Goal: Information Seeking & Learning: Learn about a topic

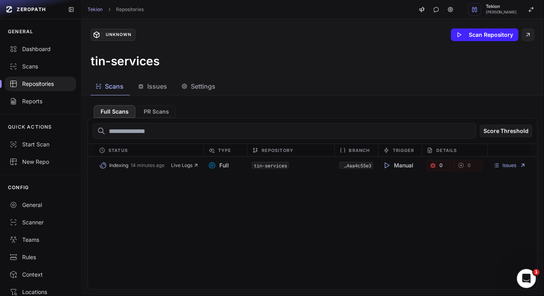
click at [95, 59] on h3 "tin-services" at bounding box center [125, 61] width 69 height 14
click at [33, 51] on div "Dashboard" at bounding box center [40, 49] width 62 height 8
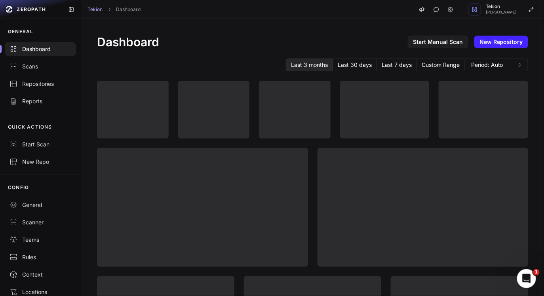
click at [141, 46] on h1 "Dashboard" at bounding box center [128, 42] width 62 height 14
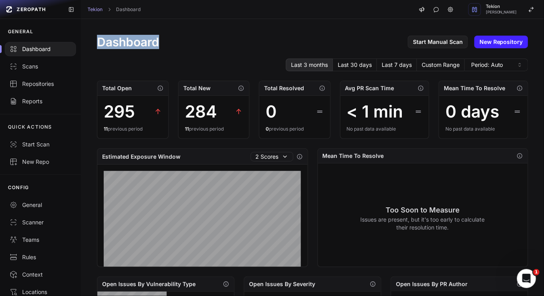
click at [141, 46] on h1 "Dashboard" at bounding box center [128, 42] width 62 height 14
click at [202, 45] on div "Dashboard Start Manual Scan New Repository" at bounding box center [312, 42] width 431 height 14
click at [221, 48] on div "Dashboard Start Manual Scan New Repository" at bounding box center [312, 42] width 431 height 14
click at [32, 66] on div "Scans" at bounding box center [40, 67] width 62 height 8
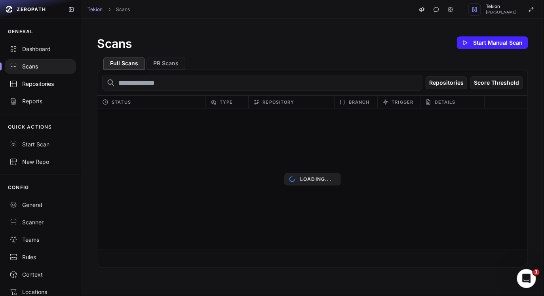
click at [41, 82] on div "Repositories" at bounding box center [40, 84] width 62 height 8
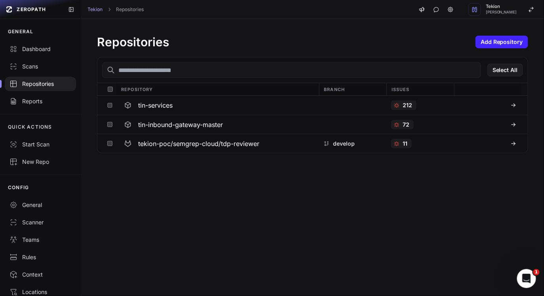
click at [184, 240] on div "Repositories Add Repository Select All Repository Branch Issues tin-services 21…" at bounding box center [312, 157] width 463 height 277
click at [447, 104] on div "212" at bounding box center [420, 105] width 68 height 19
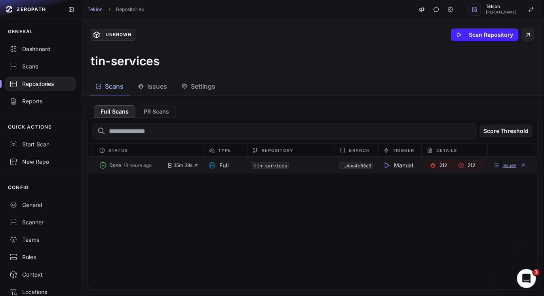
click at [519, 166] on link "Issues" at bounding box center [509, 165] width 33 height 6
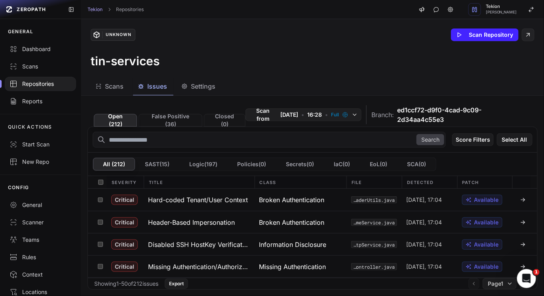
click at [422, 118] on span "ed1ccf72-d9f0-4cad-9c09-2d34aa4c55e3" at bounding box center [462, 114] width 131 height 19
click at [443, 118] on span "ed1ccf72-d9f0-4cad-9c09-2d34aa4c55e3" at bounding box center [462, 114] width 131 height 19
click at [196, 206] on button "Hard-coded Tenant/User Context" at bounding box center [199, 200] width 111 height 22
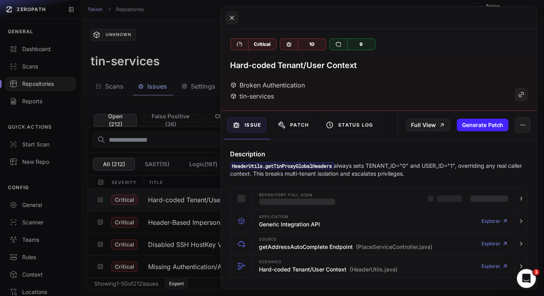
click at [134, 134] on button at bounding box center [272, 148] width 544 height 296
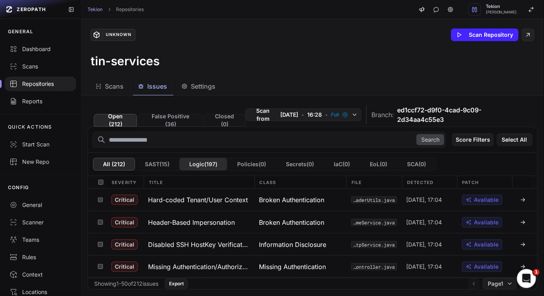
click at [202, 169] on button "Logic ( 197 )" at bounding box center [203, 164] width 48 height 13
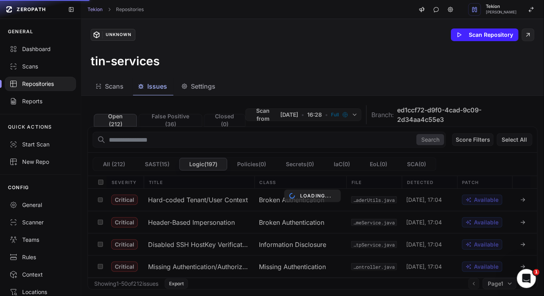
click at [272, 80] on div "Scans Issues Settings" at bounding box center [303, 87] width 444 height 18
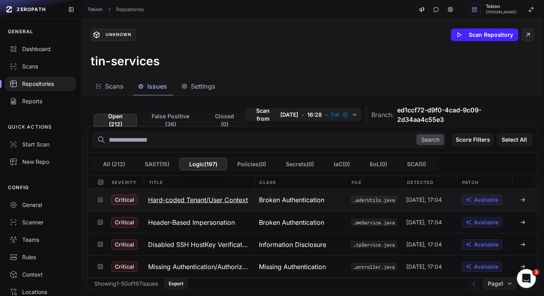
click at [198, 203] on h3 "Hard-coded Tenant/User Context" at bounding box center [198, 199] width 100 height 9
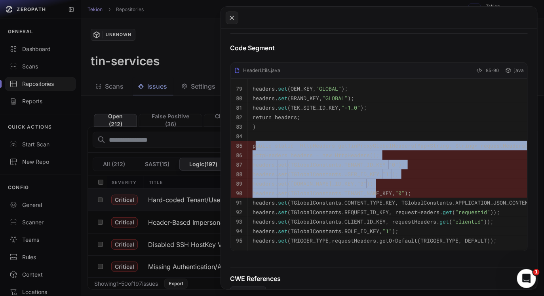
drag, startPoint x: 272, startPoint y: 148, endPoint x: 424, endPoint y: 205, distance: 161.8
click at [424, 204] on tbody "79 headers. set (OEM_KEY, "GLOBAL" ); 80 headers. set (BRAND_KEY, "GLOBAL" ); 8…" at bounding box center [395, 165] width 328 height 172
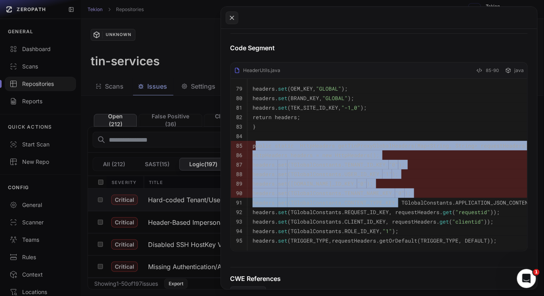
click at [411, 197] on code "headers. set (TGlobalConstants.TENANT_NAME_KEY, "0" );" at bounding box center [332, 193] width 158 height 7
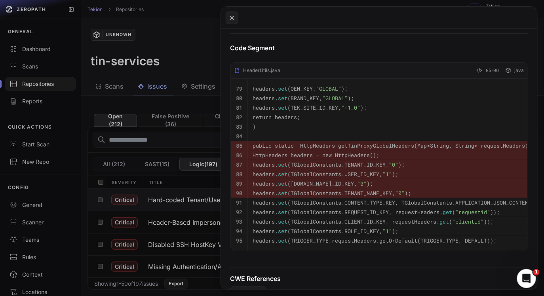
click at [389, 163] on code "headers. set (TGlobalConstants.TENANT_ID_KEY, "0" );" at bounding box center [329, 164] width 152 height 7
click at [395, 179] on pre "headers. set (TGlobalConstants.USER_ID_KEY, "1" );" at bounding box center [403, 173] width 301 height 9
click at [400, 188] on pre "headers. set (TGlobalConstants.DEALER_ID_KEY, "0" );" at bounding box center [403, 183] width 301 height 9
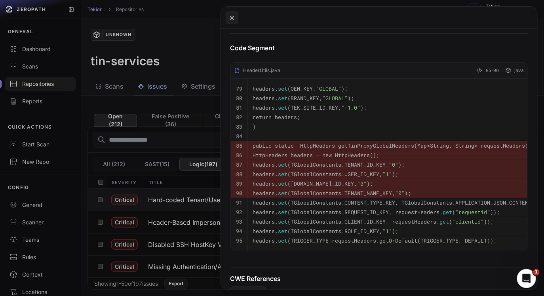
click at [400, 188] on pre "headers. set (TGlobalConstants.DEALER_ID_KEY, "0" );" at bounding box center [403, 183] width 301 height 9
click at [384, 194] on code "headers. set (TGlobalConstants.TENANT_NAME_KEY, "0" );" at bounding box center [332, 193] width 158 height 7
click at [169, 151] on button at bounding box center [272, 148] width 544 height 296
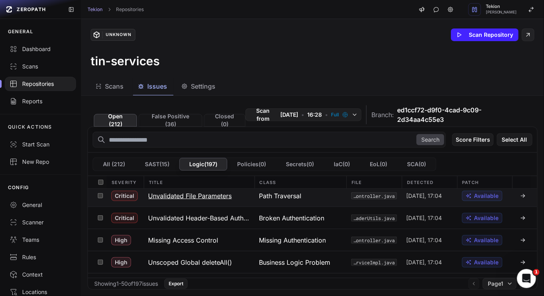
scroll to position [118, 0]
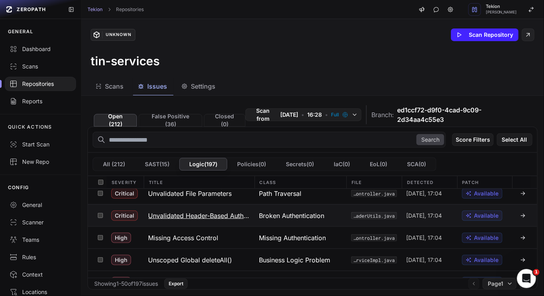
click at [213, 218] on h3 "Unvalidated Header-Based Authorization" at bounding box center [198, 215] width 101 height 9
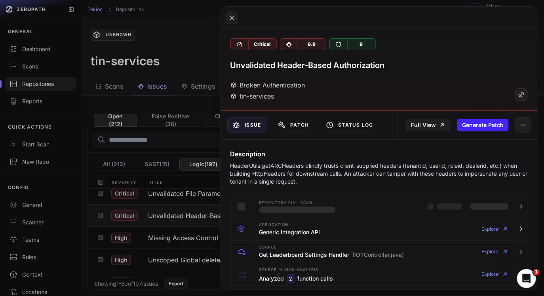
click at [319, 180] on p "HeaderUtils.getARCHeaders blindly trusts client-supplied headers (tenantid, use…" at bounding box center [379, 174] width 298 height 24
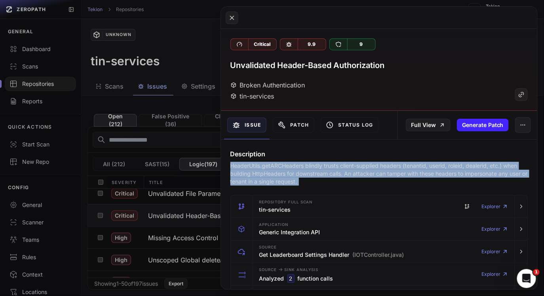
click at [365, 180] on p "HeaderUtils.getARCHeaders blindly trusts client-supplied headers (tenantid, use…" at bounding box center [379, 174] width 298 height 24
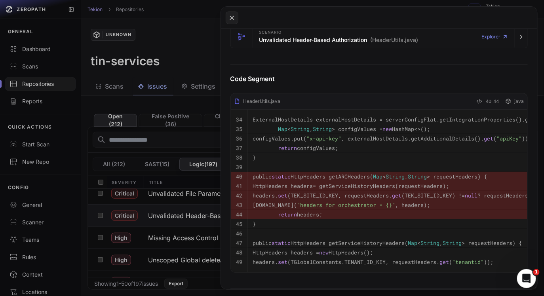
click at [162, 150] on button at bounding box center [272, 148] width 544 height 296
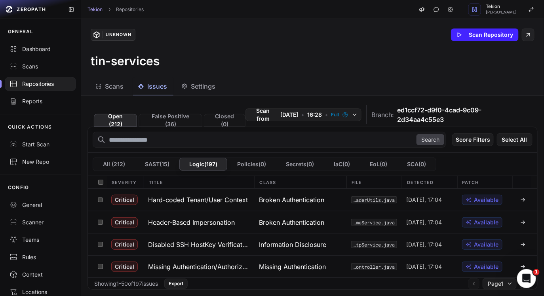
click at [118, 84] on span "Scans" at bounding box center [114, 86] width 19 height 9
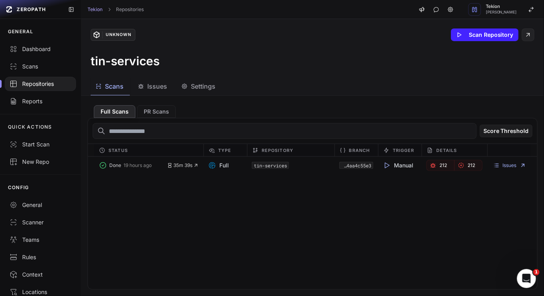
click at [271, 66] on div "tin-services" at bounding box center [313, 61] width 444 height 14
click at [49, 85] on div "Repositories" at bounding box center [40, 84] width 62 height 8
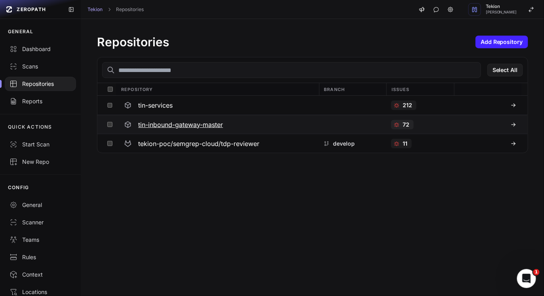
click at [210, 125] on h3 "tin-inbound-gateway-master" at bounding box center [180, 124] width 85 height 9
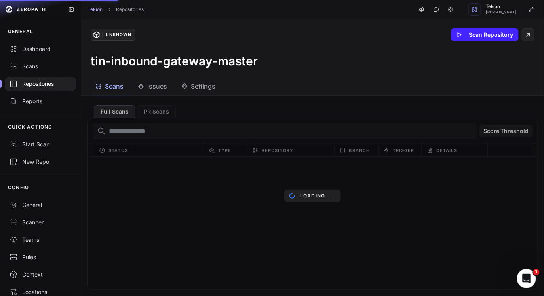
click at [290, 106] on div "Loading..." at bounding box center [312, 196] width 463 height 200
click at [309, 198] on p "Loading..." at bounding box center [315, 196] width 31 height 6
click at [312, 198] on div "Loading..." at bounding box center [312, 223] width 449 height 133
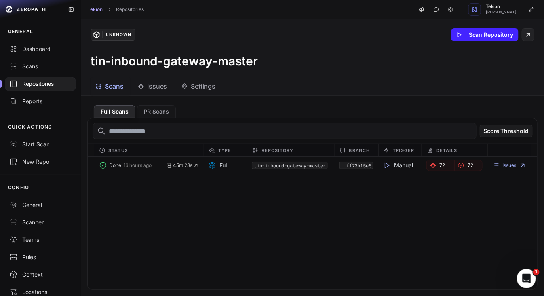
click at [312, 198] on div "Loading... Done 16 hours ago 45m 28s Full tin-inbound-gateway-master ee4d448a-d…" at bounding box center [312, 223] width 449 height 133
click at [312, 198] on div "Done 16 hours ago 45m 28s Full tin-inbound-gateway-master ee4d448a-d3e9-4cdb-97…" at bounding box center [312, 223] width 449 height 133
click at [300, 193] on div "Done 16 hours ago 45m 28s Full tin-inbound-gateway-master ee4d448a-d3e9-4cdb-97…" at bounding box center [312, 223] width 449 height 133
click at [507, 166] on link "Issues" at bounding box center [509, 165] width 33 height 6
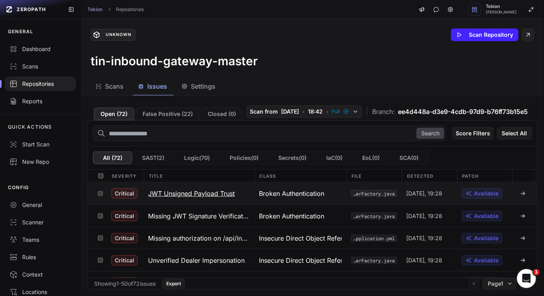
click at [190, 197] on h3 "JWT Unsigned Payload Trust" at bounding box center [191, 193] width 87 height 9
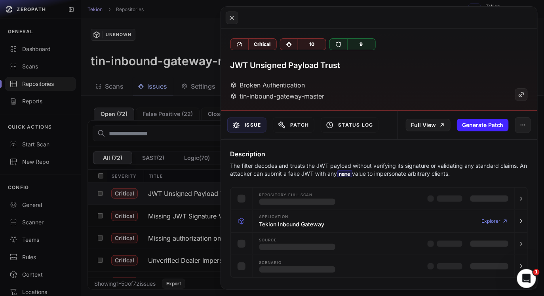
click at [321, 171] on p "The filter decodes and trusts the JWT payload without verifying its signature o…" at bounding box center [379, 170] width 298 height 16
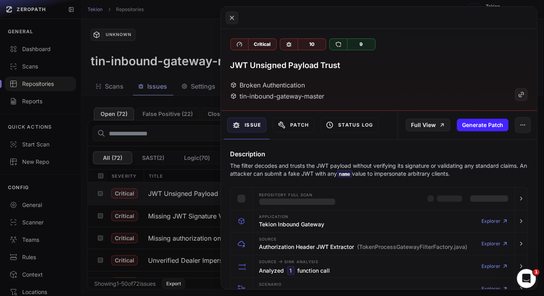
click at [453, 169] on p "The filter decodes and trusts the JWT payload without verifying its signature o…" at bounding box center [379, 170] width 298 height 16
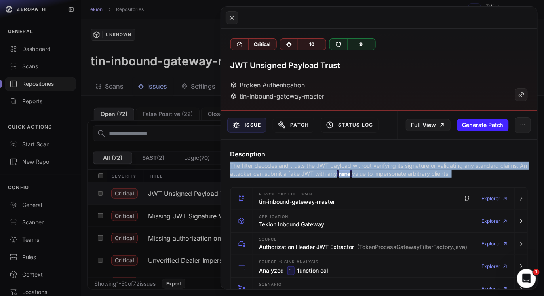
click at [477, 175] on p "The filter decodes and trusts the JWT payload without verifying its signature o…" at bounding box center [379, 170] width 298 height 16
drag, startPoint x: 477, startPoint y: 175, endPoint x: 234, endPoint y: 165, distance: 242.8
click at [234, 165] on p "The filter decodes and trusts the JWT payload without verifying its signature o…" at bounding box center [379, 170] width 298 height 16
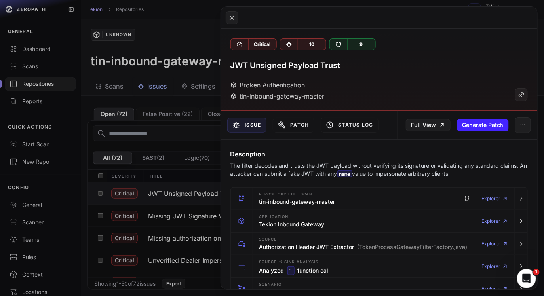
click at [234, 165] on p "The filter decodes and trusts the JWT payload without verifying its signature o…" at bounding box center [379, 170] width 298 height 16
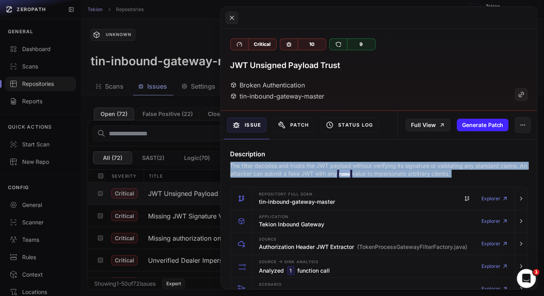
click at [234, 165] on p "The filter decodes and trusts the JWT payload without verifying its signature o…" at bounding box center [379, 170] width 298 height 16
click at [167, 154] on button at bounding box center [272, 148] width 544 height 296
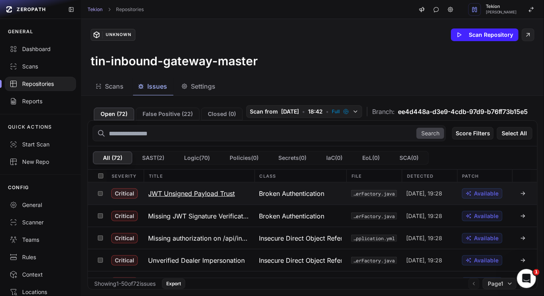
click at [176, 198] on h3 "JWT Unsigned Payload Trust" at bounding box center [191, 193] width 87 height 9
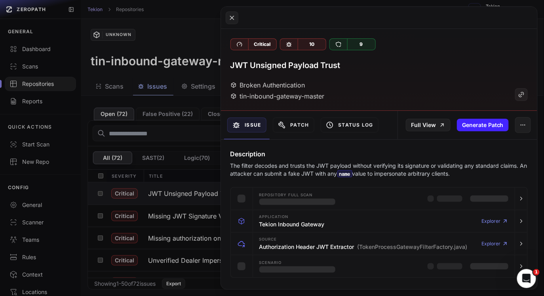
click at [322, 161] on div "Description The filter decodes and trusts the JWT payload without verifying its…" at bounding box center [379, 163] width 317 height 28
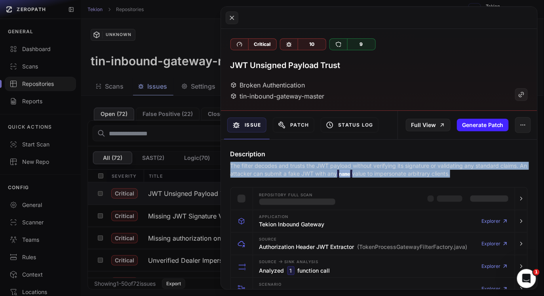
click at [352, 177] on code "name" at bounding box center [344, 173] width 15 height 7
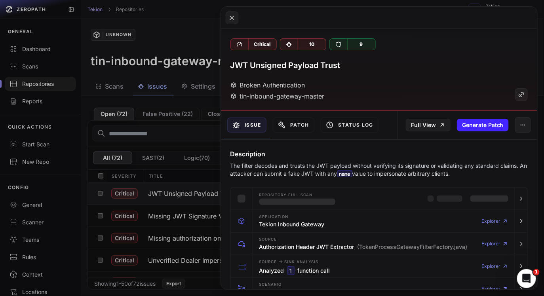
click at [352, 177] on code "name" at bounding box center [344, 173] width 15 height 7
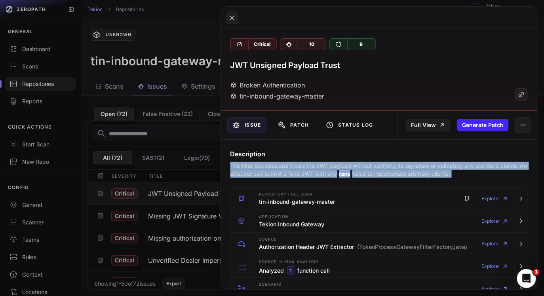
click at [352, 174] on code "name" at bounding box center [344, 173] width 15 height 7
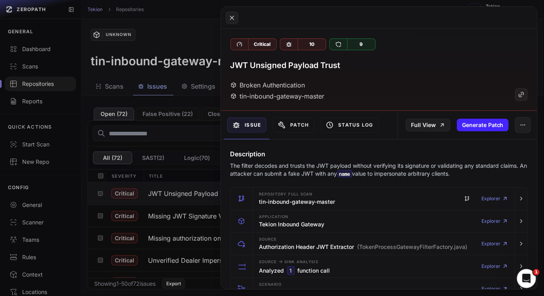
click at [352, 174] on code "name" at bounding box center [344, 173] width 15 height 7
click at [347, 174] on code "name" at bounding box center [344, 173] width 15 height 7
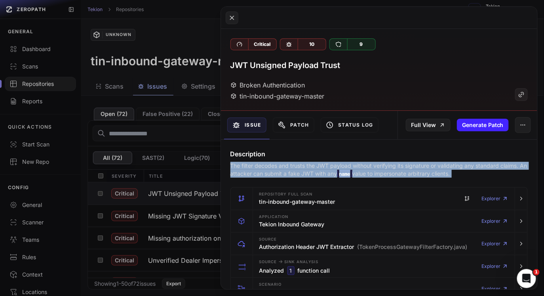
click at [313, 173] on p "The filter decodes and trusts the JWT payload without verifying its signature o…" at bounding box center [379, 170] width 298 height 16
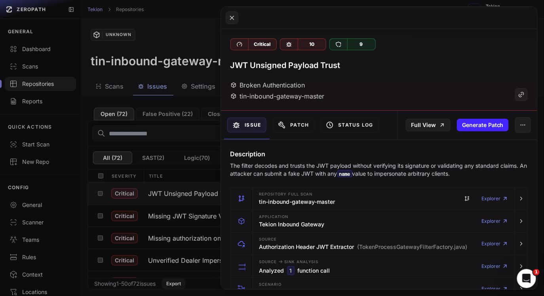
click at [313, 173] on p "The filter decodes and trusts the JWT payload without verifying its signature o…" at bounding box center [379, 170] width 298 height 16
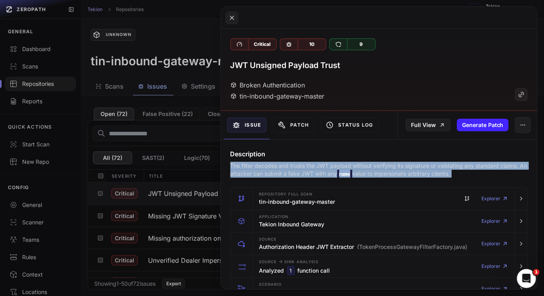
click at [291, 176] on p "The filter decodes and trusts the JWT payload without verifying its signature o…" at bounding box center [379, 170] width 298 height 16
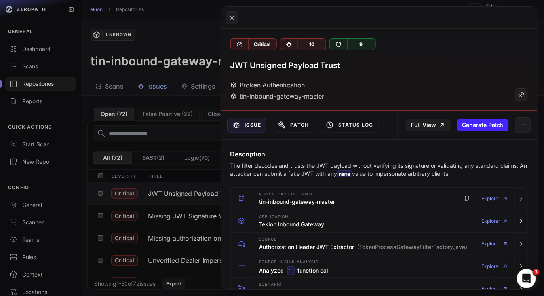
click at [291, 176] on p "The filter decodes and trusts the JWT payload without verifying its signature o…" at bounding box center [379, 170] width 298 height 16
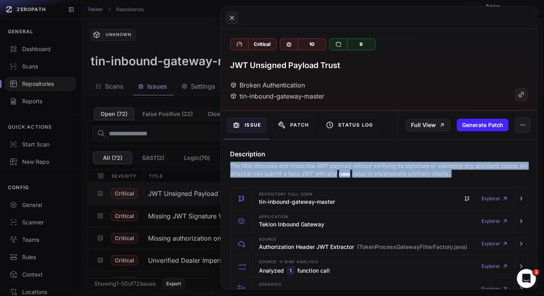
click at [200, 163] on button at bounding box center [272, 148] width 544 height 296
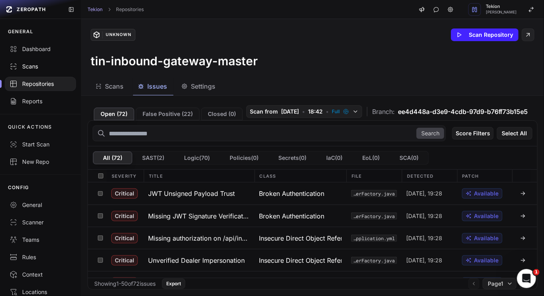
click at [35, 70] on link "Scans" at bounding box center [40, 66] width 81 height 17
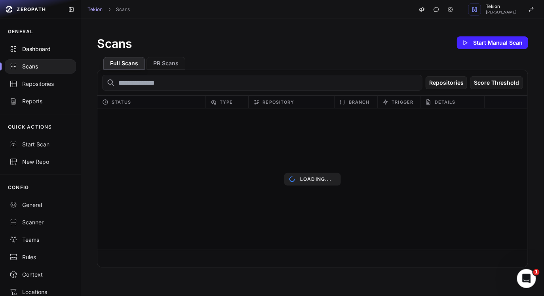
click at [48, 44] on link "Dashboard" at bounding box center [40, 48] width 81 height 17
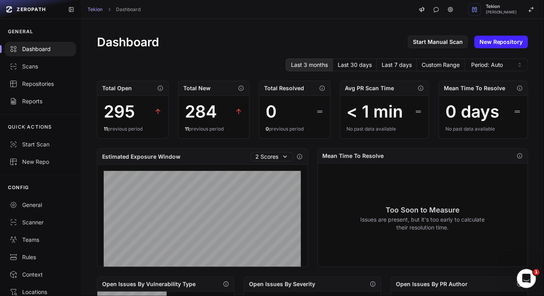
click at [131, 45] on h1 "Dashboard" at bounding box center [128, 42] width 62 height 14
click at [174, 47] on div "Dashboard Start Manual Scan New Repository" at bounding box center [312, 42] width 431 height 14
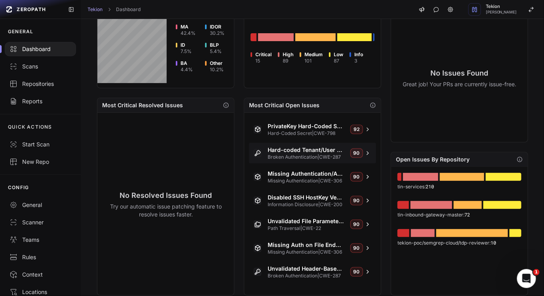
scroll to position [293, 0]
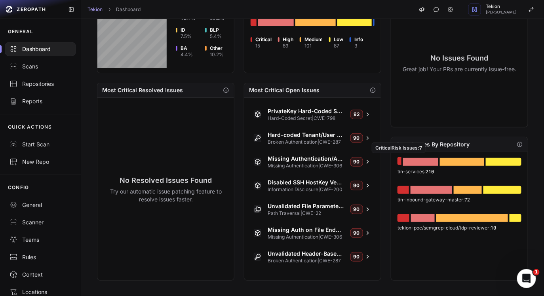
click at [400, 164] on div "Go to issues list" at bounding box center [399, 161] width 4 height 8
click at [401, 186] on div "Go to issues list" at bounding box center [402, 189] width 11 height 8
click at [414, 224] on div "tekion-poc/semgrep-cloud/tdp-reviewer : 10" at bounding box center [459, 227] width 124 height 7
click at [406, 220] on div "Go to issues list" at bounding box center [403, 217] width 12 height 8
click at [393, 248] on div "tin-services : 210 tin-inbound-gateway-master : 72 tekion-poc/semgrep-cloud/tdp…" at bounding box center [459, 216] width 137 height 129
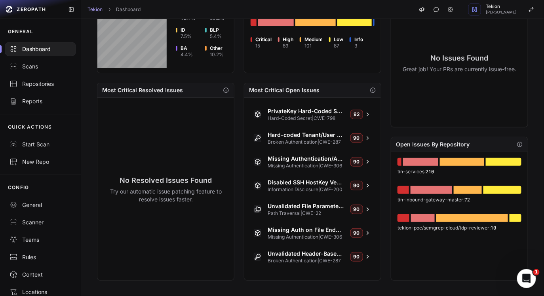
scroll to position [0, 0]
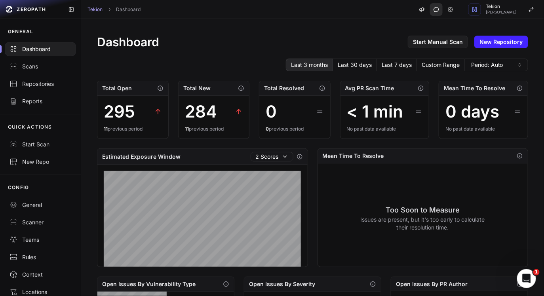
click at [437, 11] on icon "button" at bounding box center [436, 9] width 6 height 5
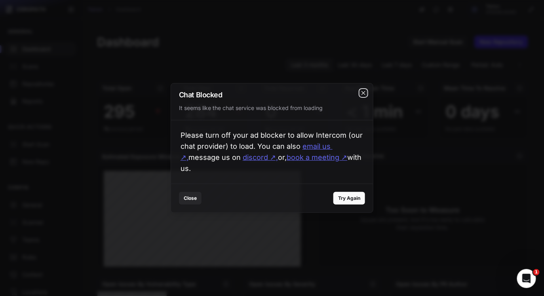
click at [364, 91] on icon "cross 2," at bounding box center [363, 93] width 4 height 4
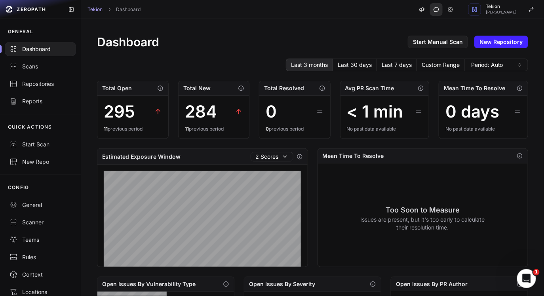
click at [436, 10] on icon "button" at bounding box center [437, 10] width 8 height 8
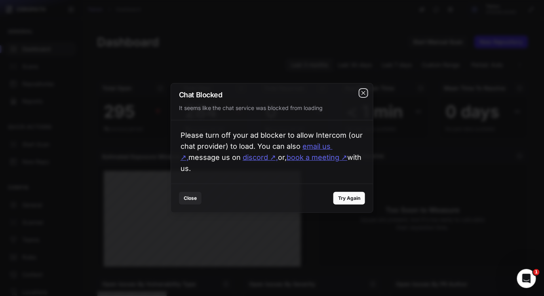
click at [365, 90] on icon "cross 2," at bounding box center [363, 93] width 6 height 6
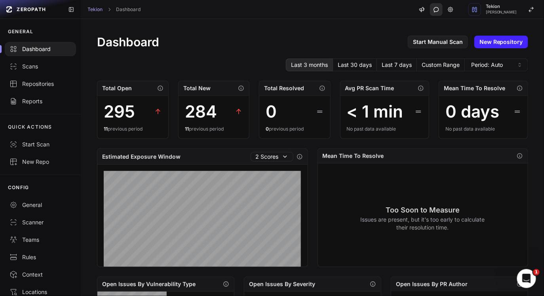
click at [439, 11] on icon "button" at bounding box center [437, 10] width 8 height 8
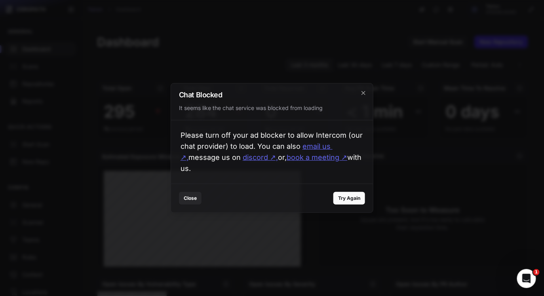
click at [363, 91] on h2 "Chat Blocked" at bounding box center [272, 94] width 186 height 7
click at [363, 90] on icon "cross 2," at bounding box center [363, 93] width 6 height 6
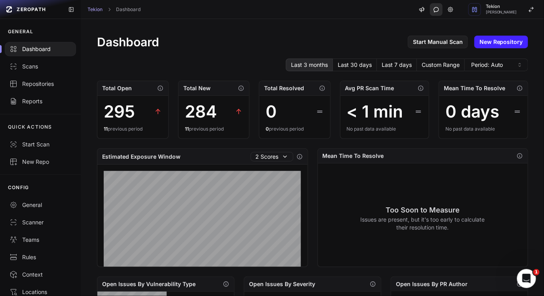
click at [434, 9] on icon "button" at bounding box center [437, 10] width 8 height 8
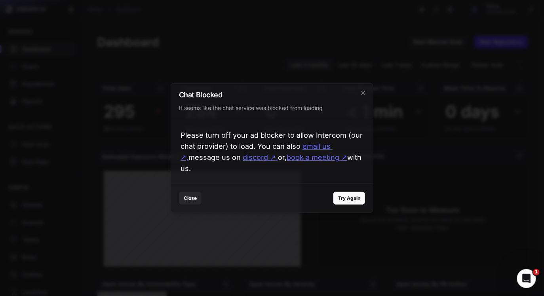
click at [277, 73] on div at bounding box center [272, 148] width 544 height 296
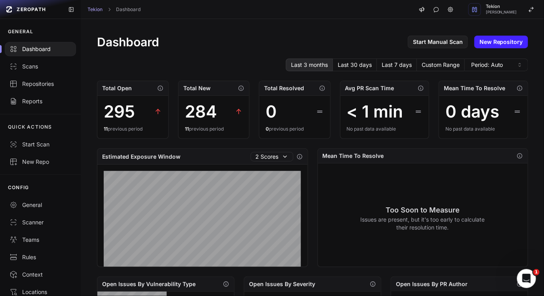
click at [233, 44] on div "Dashboard Start Manual Scan New Repository" at bounding box center [312, 42] width 431 height 14
click at [132, 44] on h1 "Dashboard" at bounding box center [128, 42] width 62 height 14
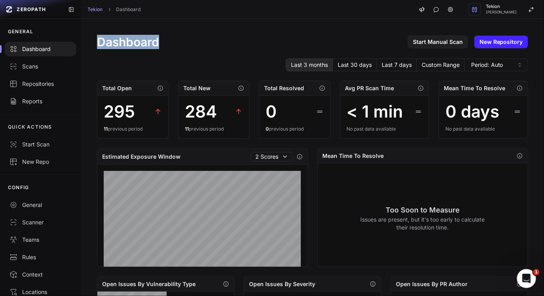
drag, startPoint x: 94, startPoint y: 38, endPoint x: 188, endPoint y: 31, distance: 94.1
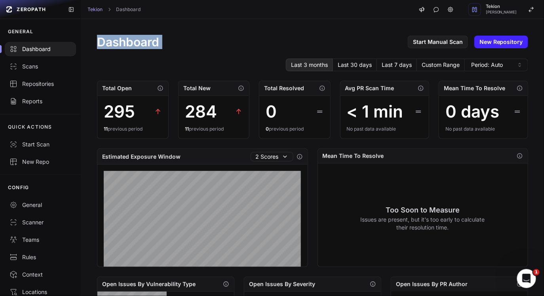
click at [44, 48] on div "Dashboard" at bounding box center [40, 49] width 62 height 8
click at [180, 39] on div "Dashboard Start Manual Scan New Repository" at bounding box center [312, 42] width 431 height 14
